Goal: Task Accomplishment & Management: Manage account settings

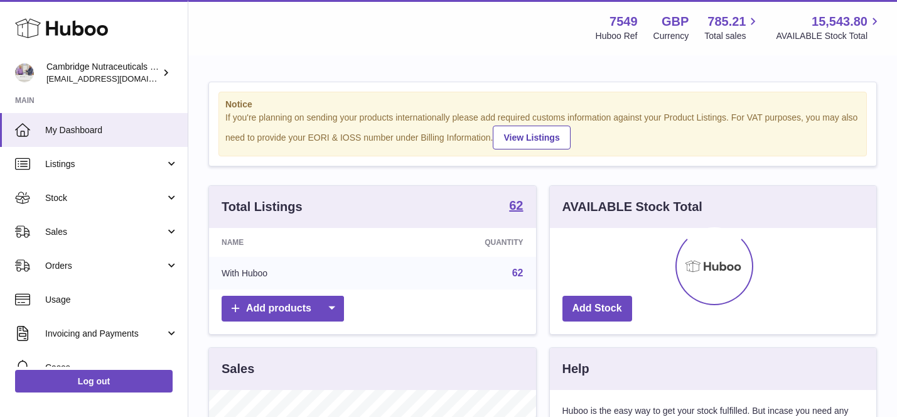
scroll to position [196, 327]
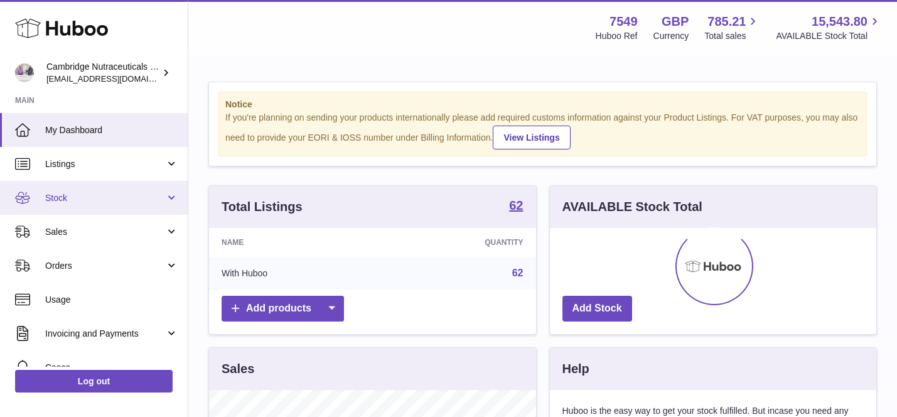
click at [138, 202] on span "Stock" at bounding box center [105, 198] width 120 height 12
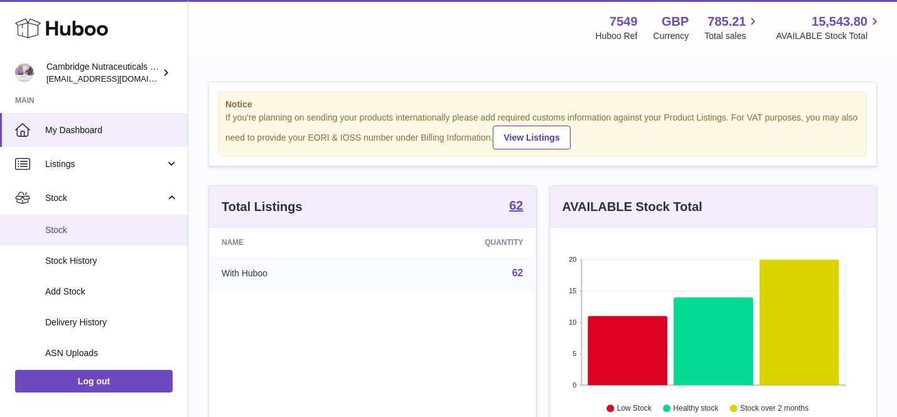
click at [138, 231] on span "Stock" at bounding box center [111, 230] width 133 height 12
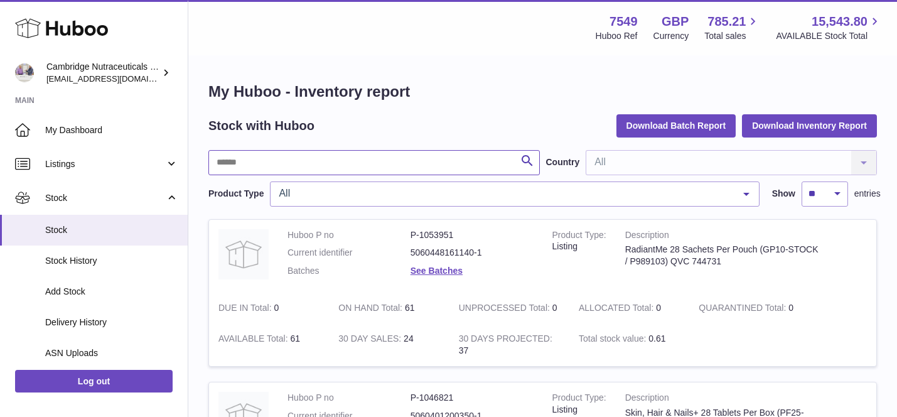
click at [356, 160] on input "text" at bounding box center [375, 162] width 332 height 25
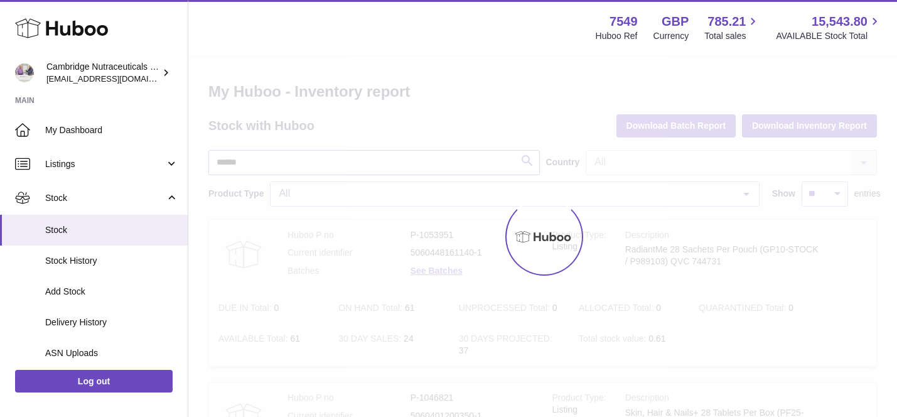
type input "******"
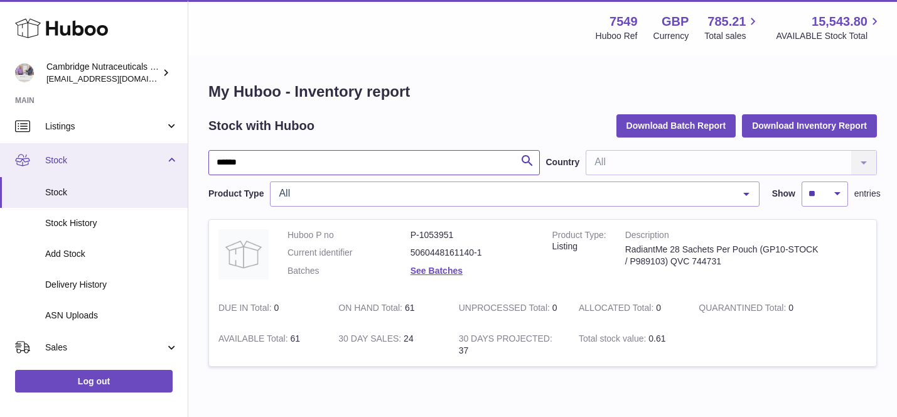
scroll to position [33, 0]
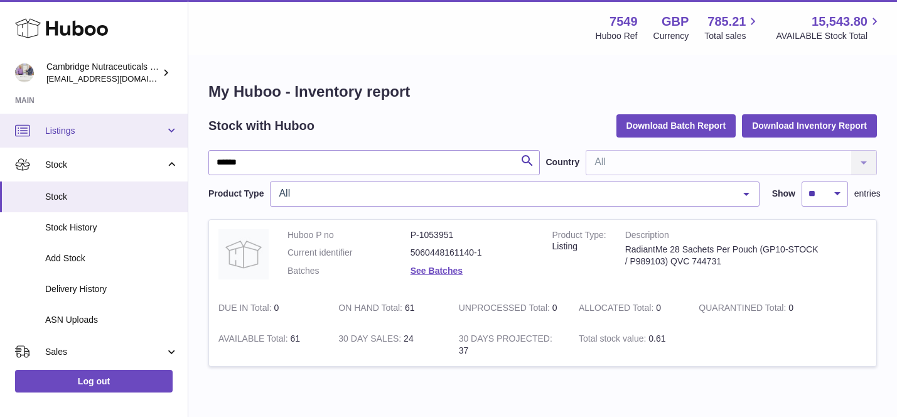
click at [138, 136] on link "Listings" at bounding box center [94, 131] width 188 height 34
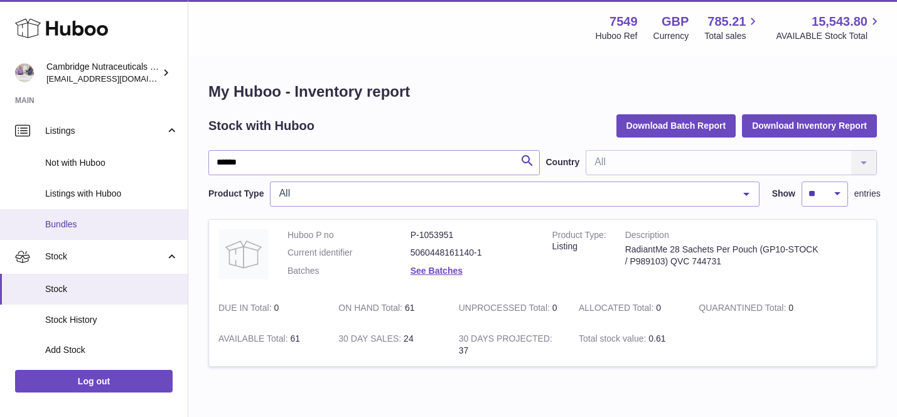
click at [126, 229] on span "Bundles" at bounding box center [111, 225] width 133 height 12
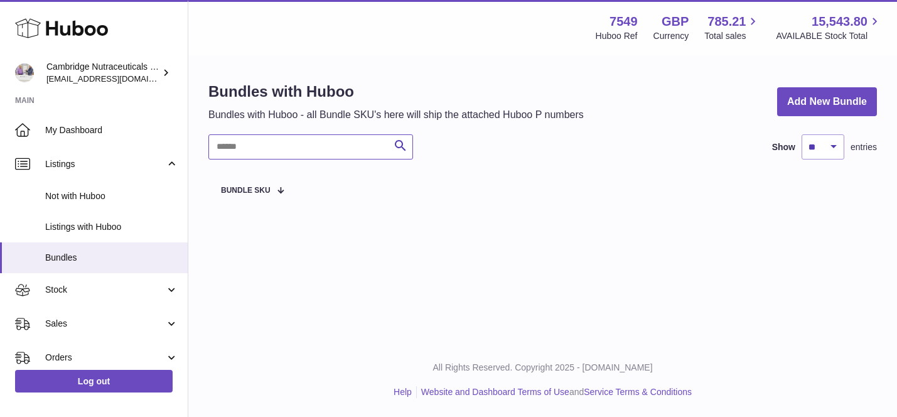
click at [317, 153] on input "text" at bounding box center [311, 146] width 205 height 25
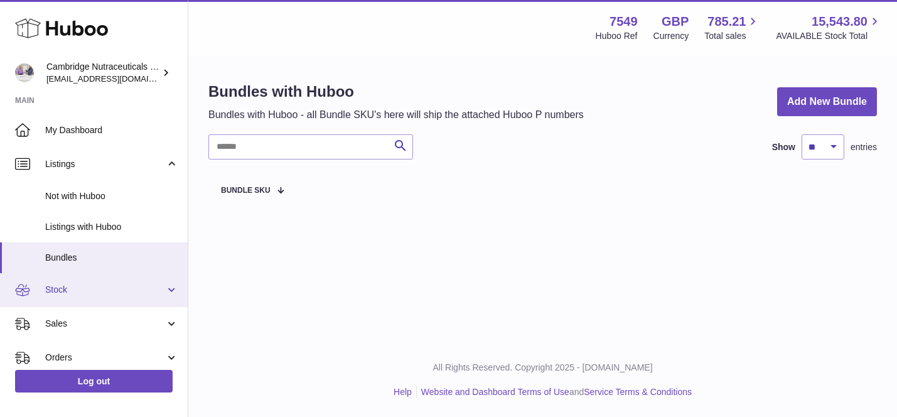
click at [122, 283] on link "Stock" at bounding box center [94, 290] width 188 height 34
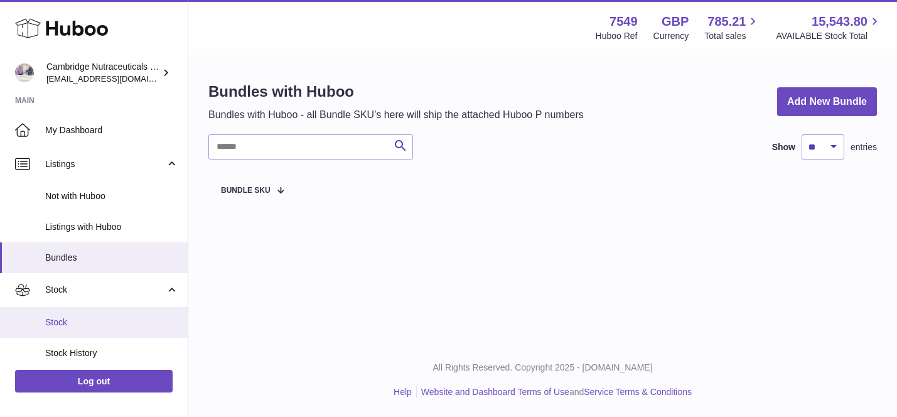
click at [127, 318] on span "Stock" at bounding box center [111, 323] width 133 height 12
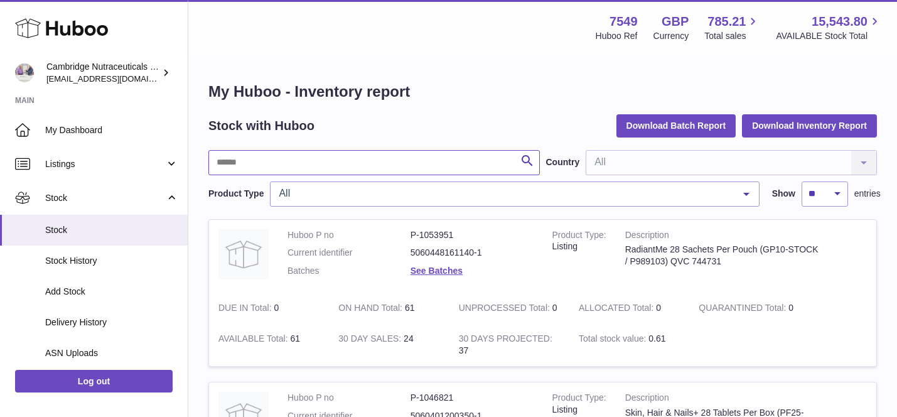
click at [324, 162] on input "text" at bounding box center [375, 162] width 332 height 25
type input "******"
